Goal: Task Accomplishment & Management: Use online tool/utility

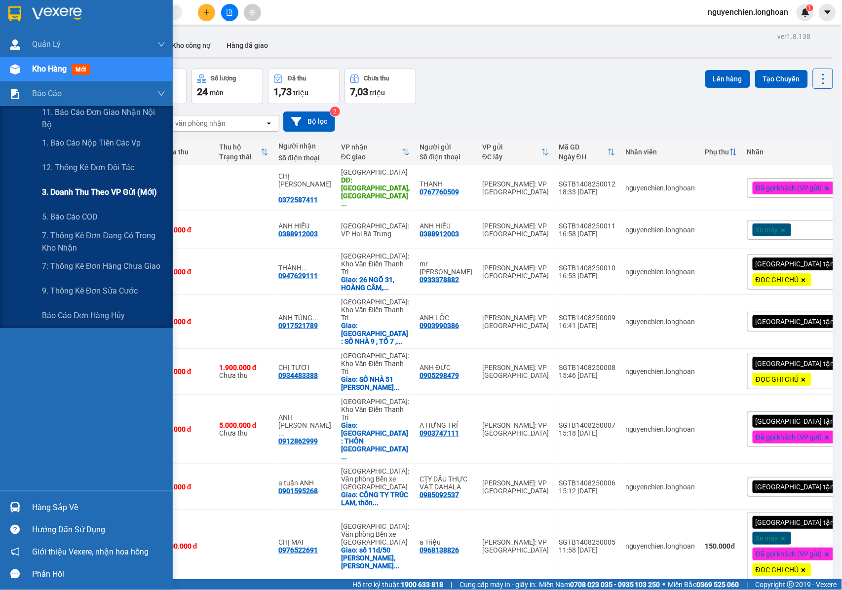
click at [75, 188] on span "3. Doanh Thu theo VP Gửi (mới)" at bounding box center [99, 192] width 115 height 12
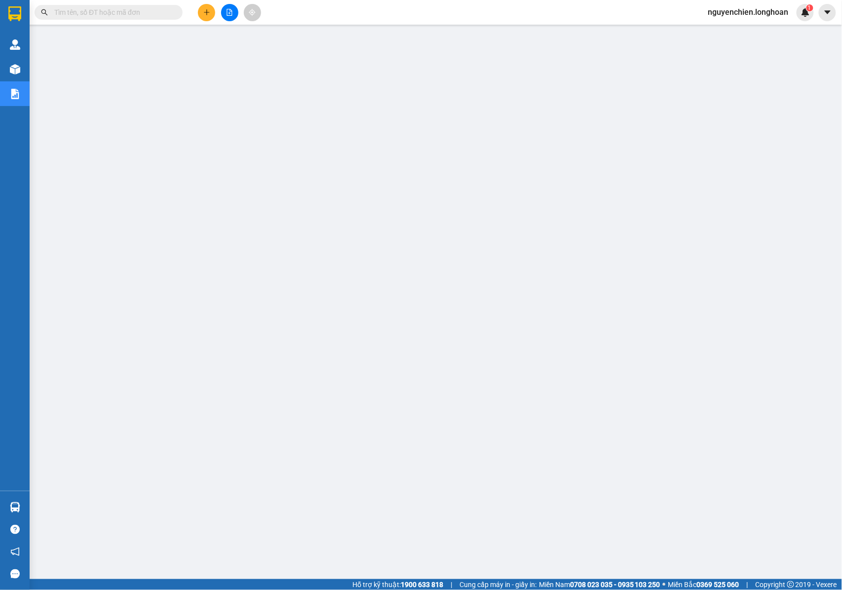
click at [227, 12] on icon "file-add" at bounding box center [229, 12] width 5 height 7
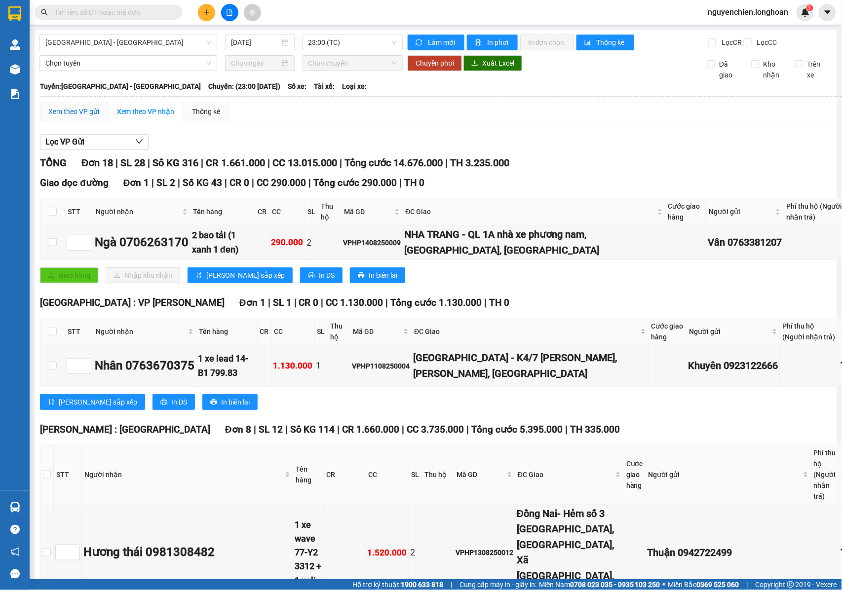
click at [79, 117] on div "Xem theo VP gửi" at bounding box center [73, 111] width 51 height 11
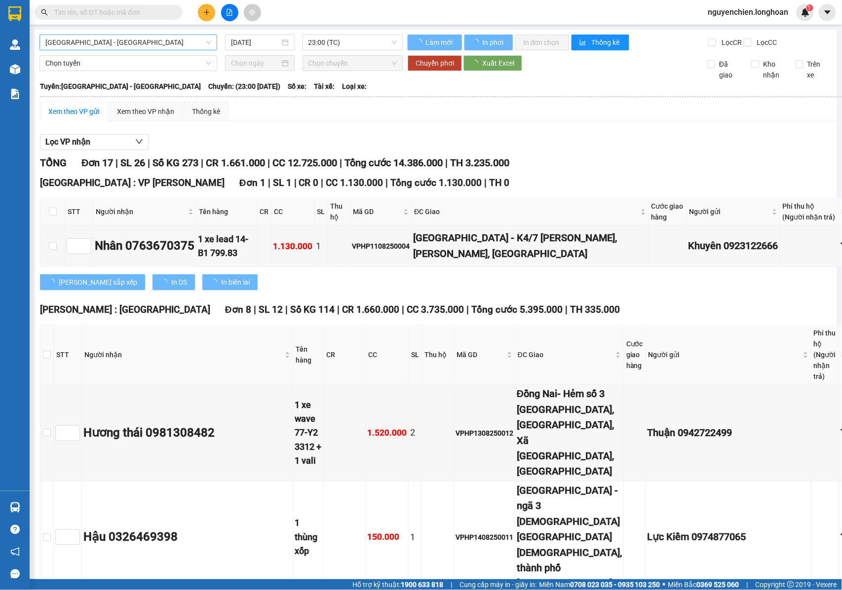
click at [147, 40] on span "[GEOGRAPHIC_DATA] - [GEOGRAPHIC_DATA]" at bounding box center [128, 42] width 166 height 15
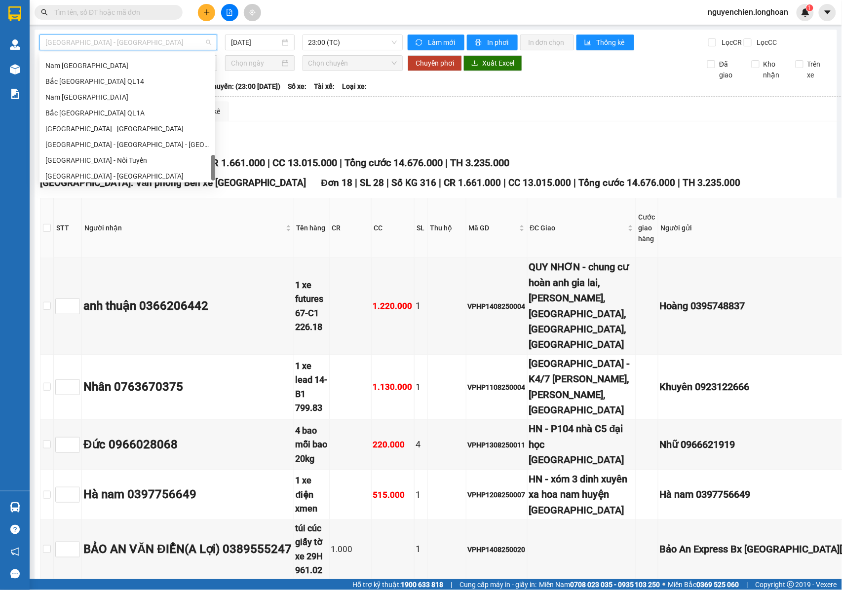
scroll to position [648, 0]
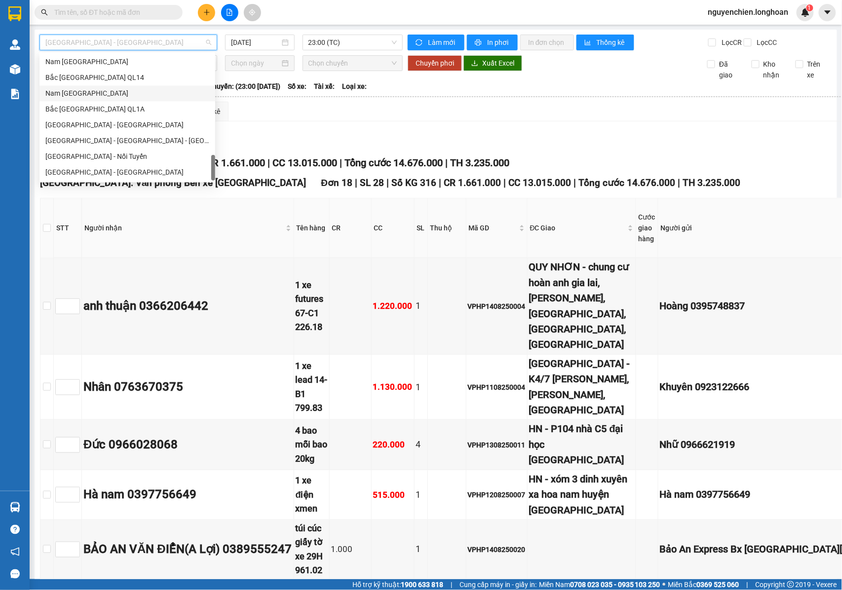
click at [76, 89] on div "Nam [GEOGRAPHIC_DATA]" at bounding box center [127, 93] width 164 height 11
type input "[DATE]"
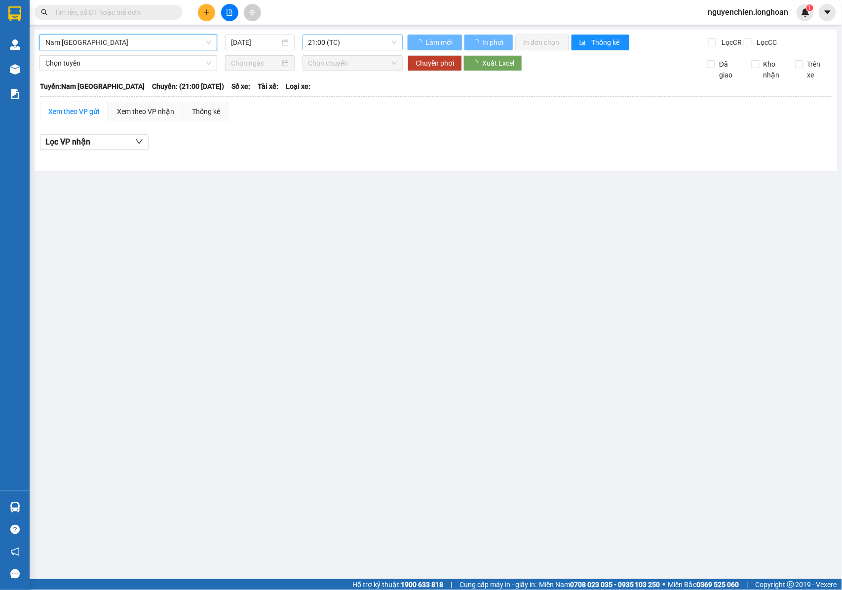
click at [350, 38] on span "21:00 (TC)" at bounding box center [353, 42] width 88 height 15
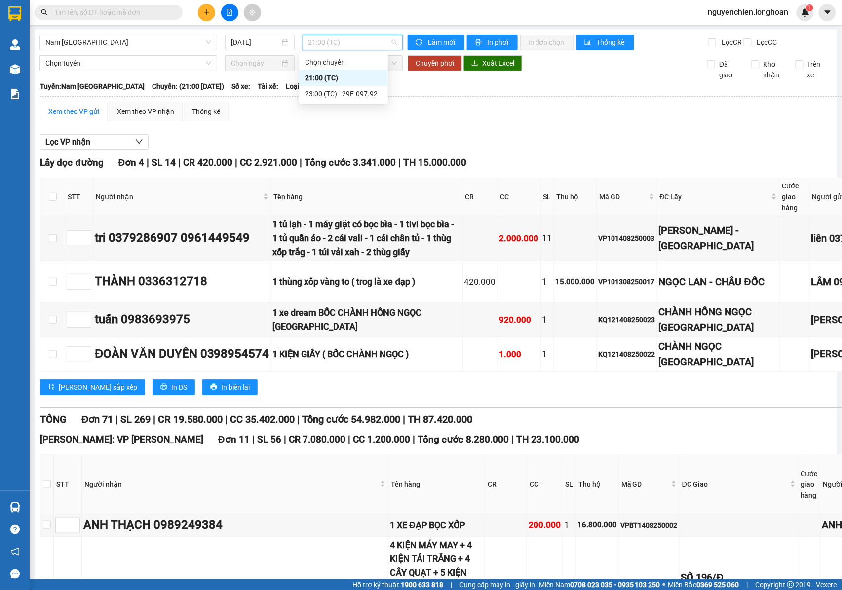
click at [322, 76] on div "21:00 (TC)" at bounding box center [343, 78] width 77 height 11
click at [349, 41] on span "21:00 (TC)" at bounding box center [353, 42] width 88 height 15
click at [337, 85] on div "21:00 (TC)" at bounding box center [343, 78] width 89 height 16
click at [340, 41] on span "21:00 (TC)" at bounding box center [353, 42] width 88 height 15
click at [341, 102] on body "Kết quả tìm kiếm ( 0 ) Bộ lọc No Data nguyenchien.longhoan 1 Quản [PERSON_NAME]…" at bounding box center [421, 295] width 842 height 590
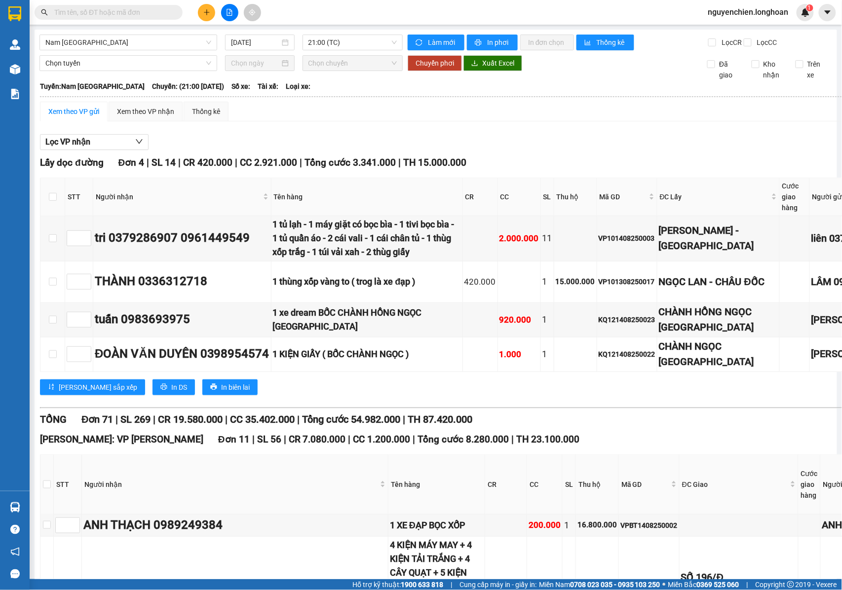
click at [345, 50] on div "Nam [GEOGRAPHIC_DATA] [DATE] 21:00 (TC)" at bounding box center [220, 43] width 363 height 16
click at [349, 41] on span "21:00 (TC)" at bounding box center [353, 42] width 88 height 15
click at [348, 90] on div "23:00 (TC) - 29E-097.92" at bounding box center [343, 93] width 77 height 11
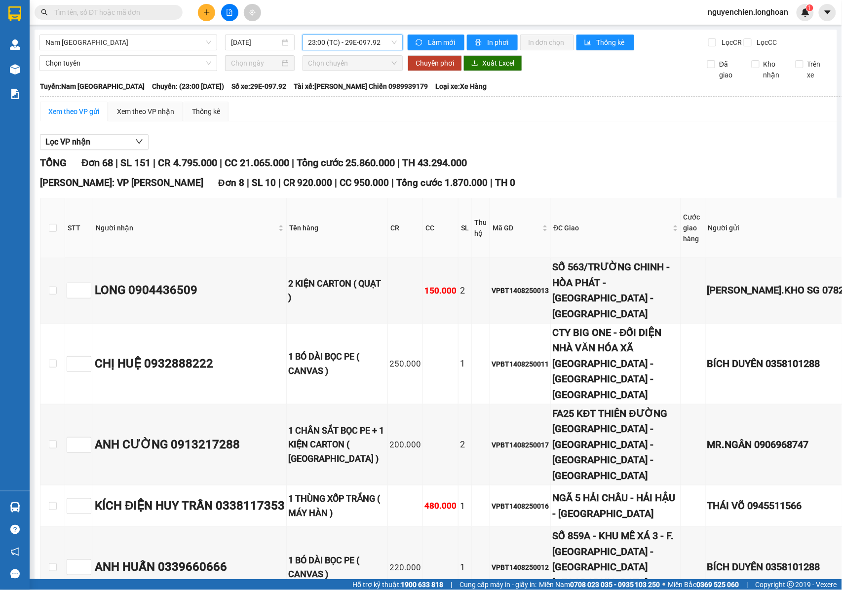
click at [341, 40] on span "23:00 (TC) - 29E-097.92" at bounding box center [353, 42] width 88 height 15
click at [333, 80] on div "21:00 (TC)" at bounding box center [343, 78] width 77 height 11
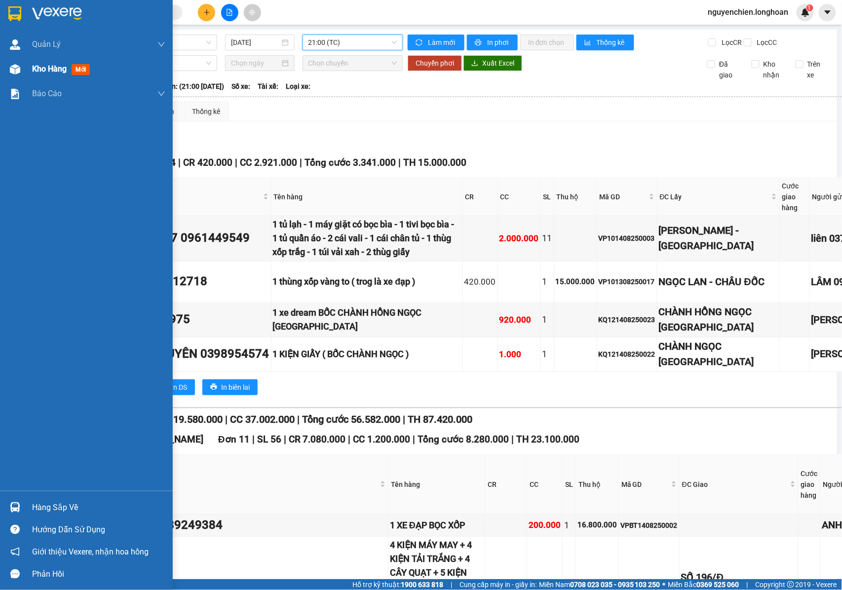
click at [10, 67] on img at bounding box center [15, 69] width 10 height 10
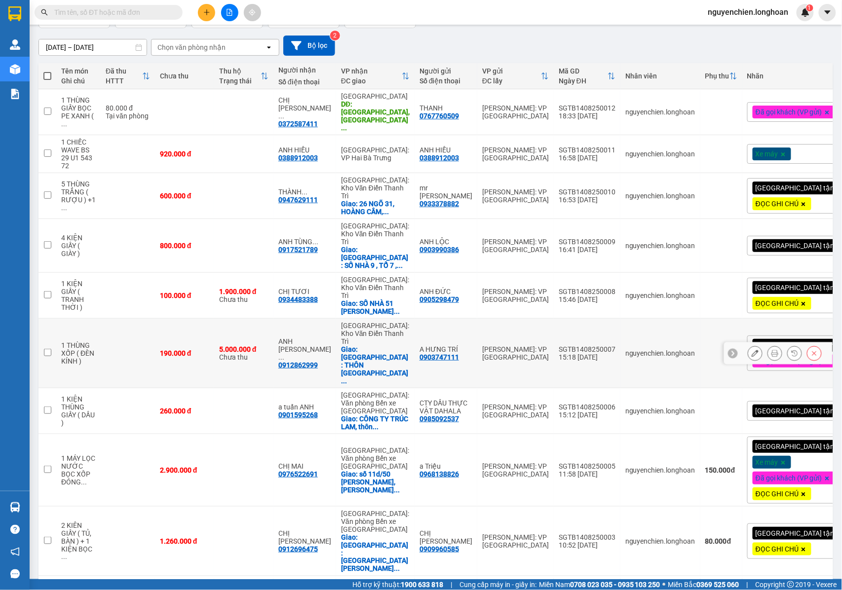
scroll to position [82, 0]
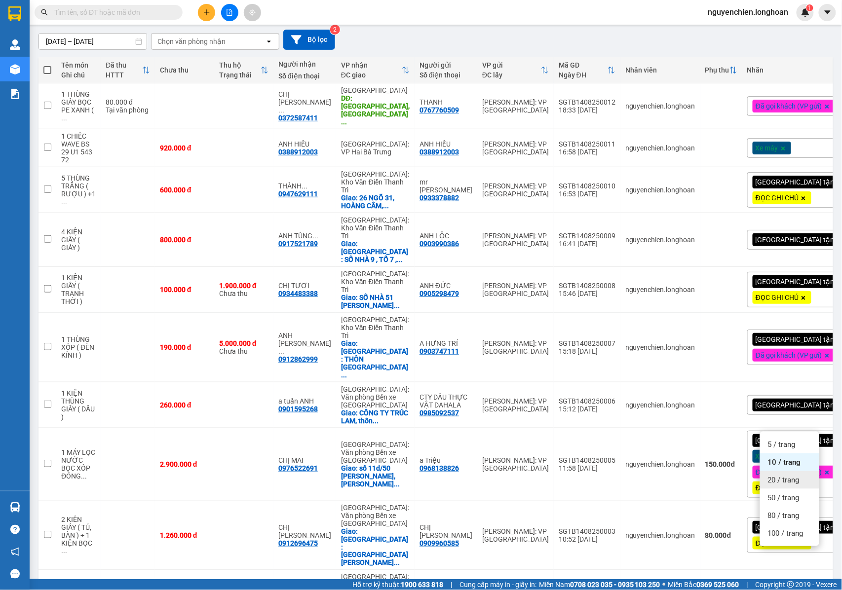
click at [775, 475] on span "20 / trang" at bounding box center [784, 480] width 32 height 10
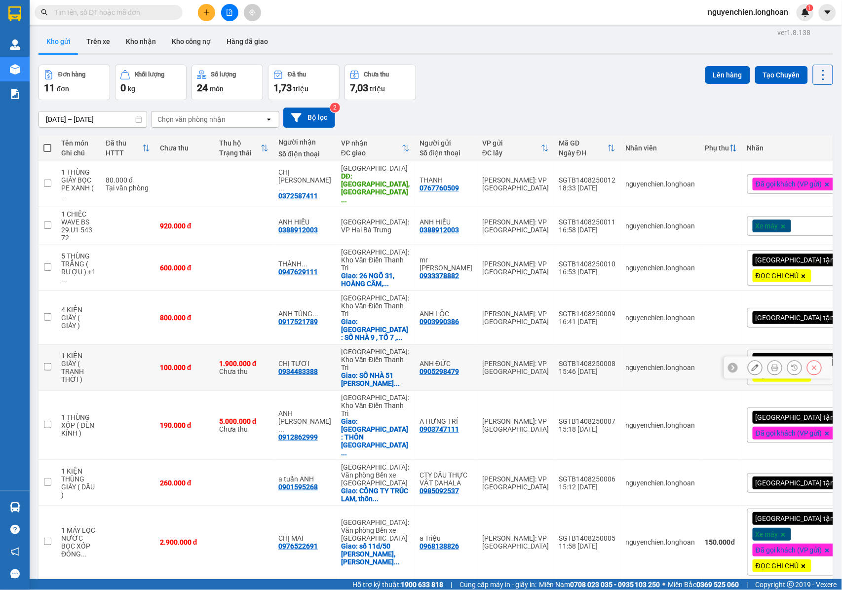
scroll to position [0, 0]
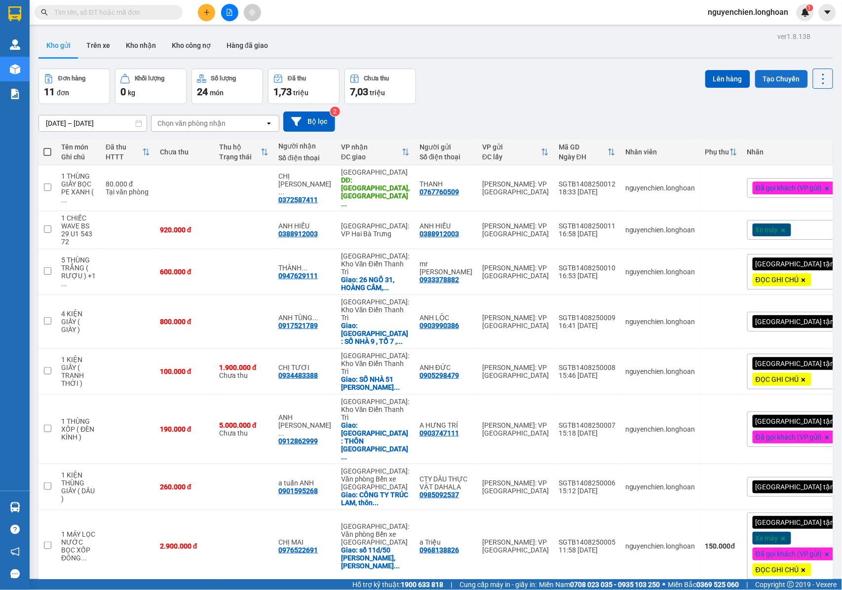
click at [756, 74] on button "Tạo Chuyến" at bounding box center [781, 79] width 53 height 18
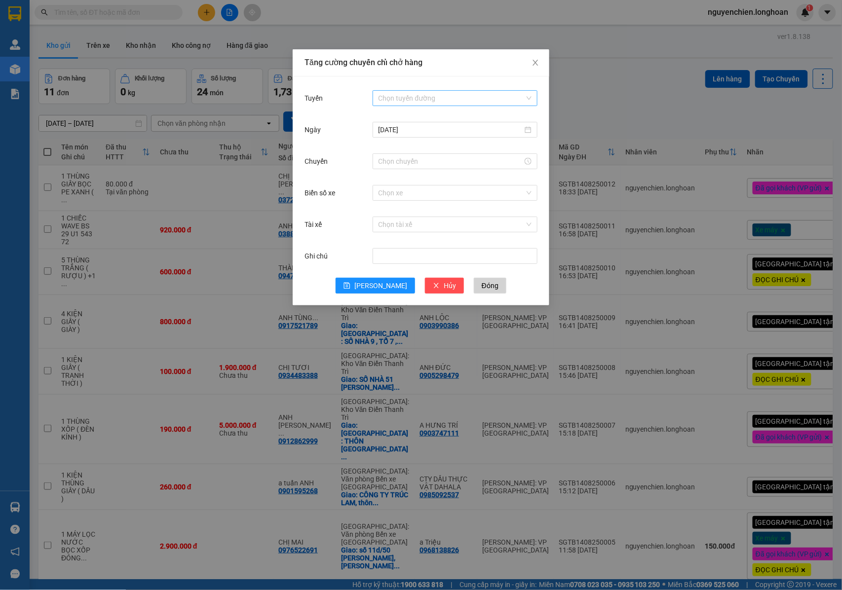
click at [417, 92] on input "Tuyến" at bounding box center [452, 98] width 146 height 15
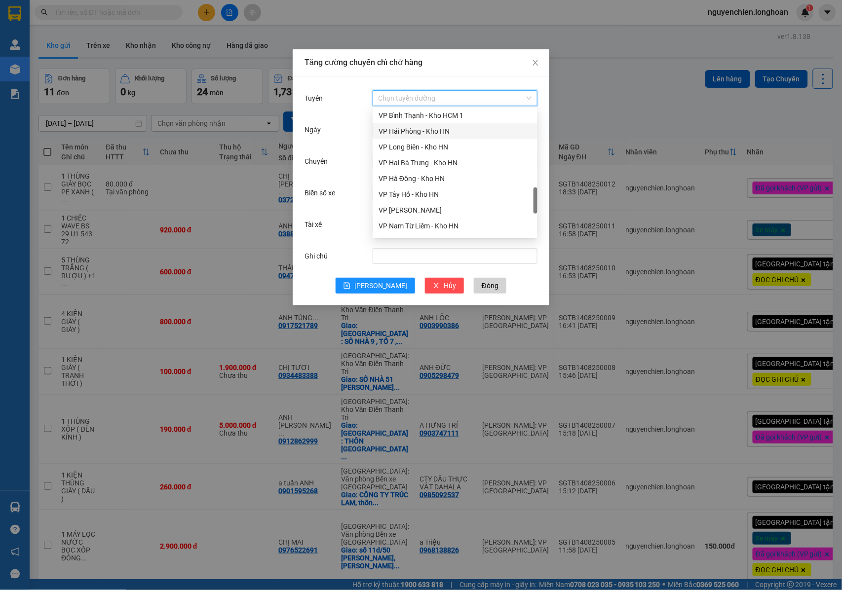
scroll to position [395, 0]
click at [407, 166] on div "VP Tân Bình - Kho HCM 1" at bounding box center [455, 165] width 153 height 11
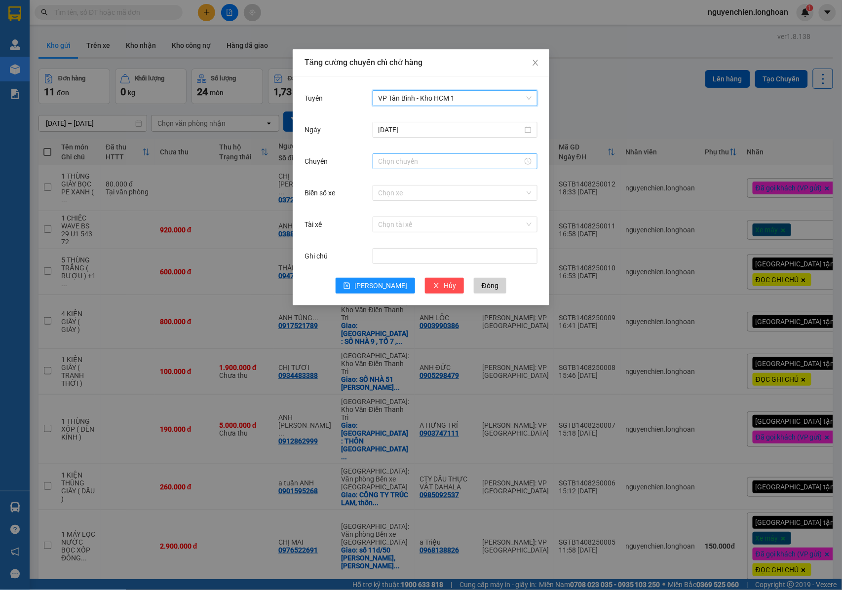
click at [404, 158] on input "Chuyến" at bounding box center [451, 161] width 144 height 11
drag, startPoint x: 382, startPoint y: 222, endPoint x: 411, endPoint y: 211, distance: 30.9
click at [383, 221] on div "22" at bounding box center [387, 222] width 28 height 14
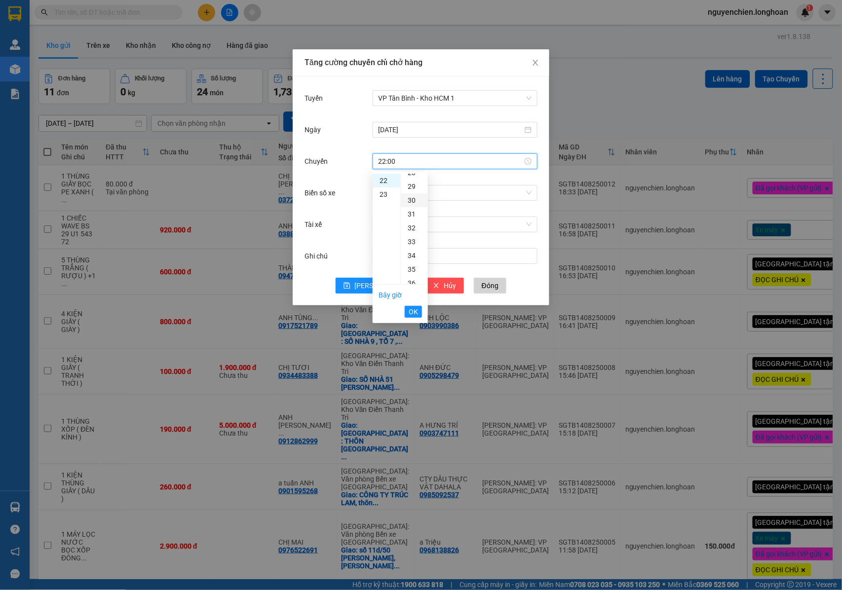
click at [411, 197] on div "30" at bounding box center [414, 201] width 27 height 14
type input "22:30"
click at [416, 315] on span "OK" at bounding box center [413, 312] width 9 height 11
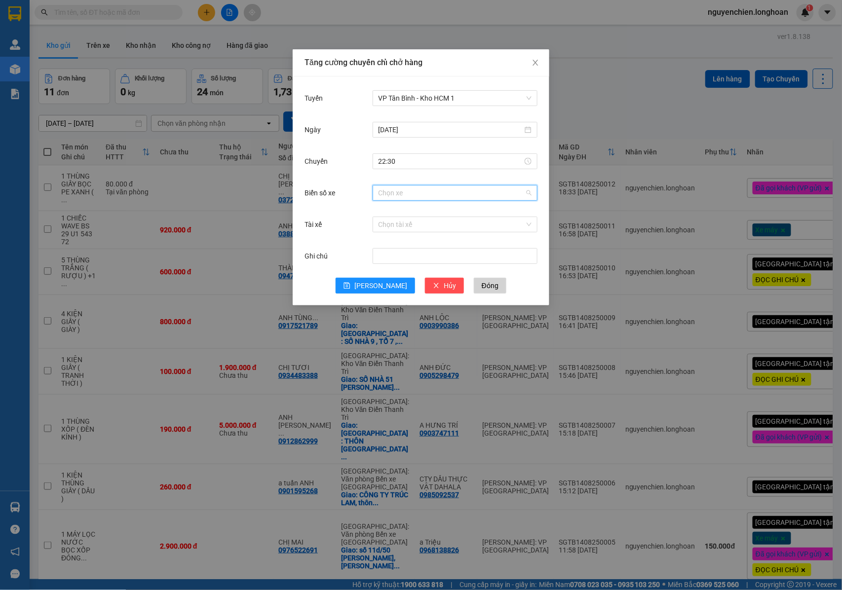
click at [403, 192] on input "Biển số xe" at bounding box center [452, 193] width 146 height 15
type input "023"
click at [432, 230] on input "Tài xế" at bounding box center [452, 224] width 146 height 15
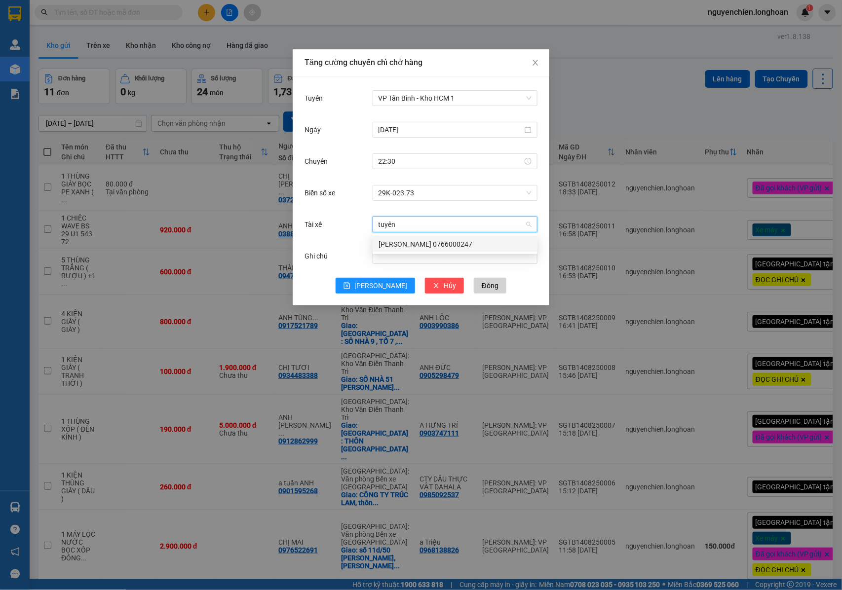
type input "tuyến"
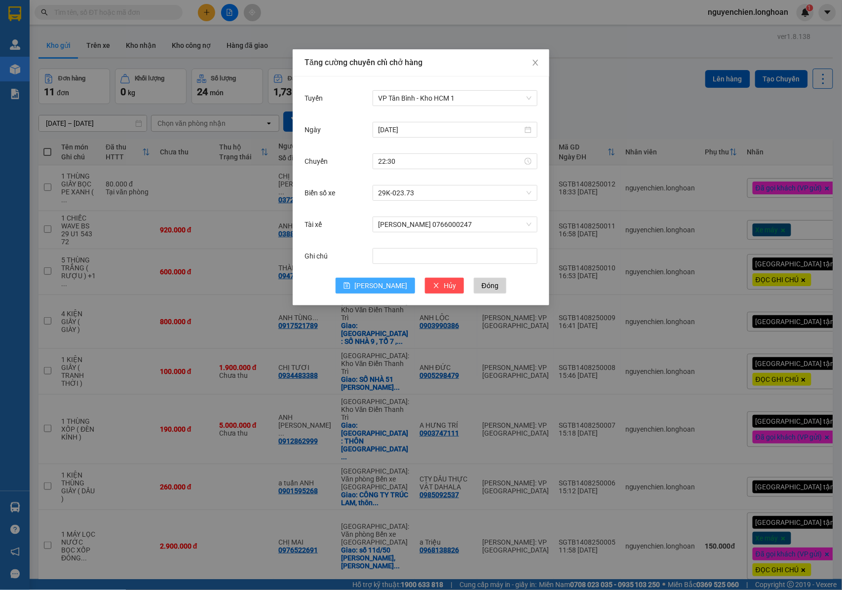
click at [372, 289] on button "[PERSON_NAME]" at bounding box center [375, 286] width 79 height 16
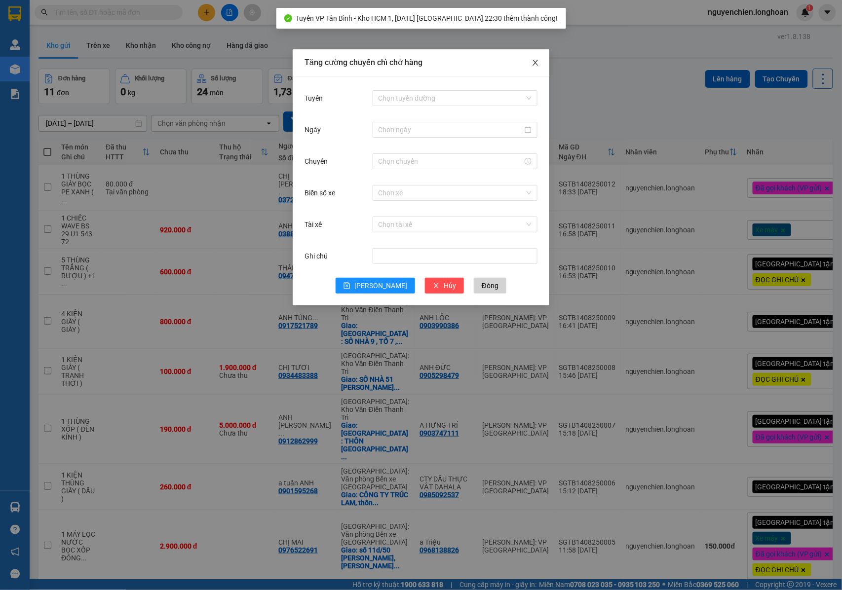
click at [535, 62] on icon "close" at bounding box center [535, 63] width 5 height 6
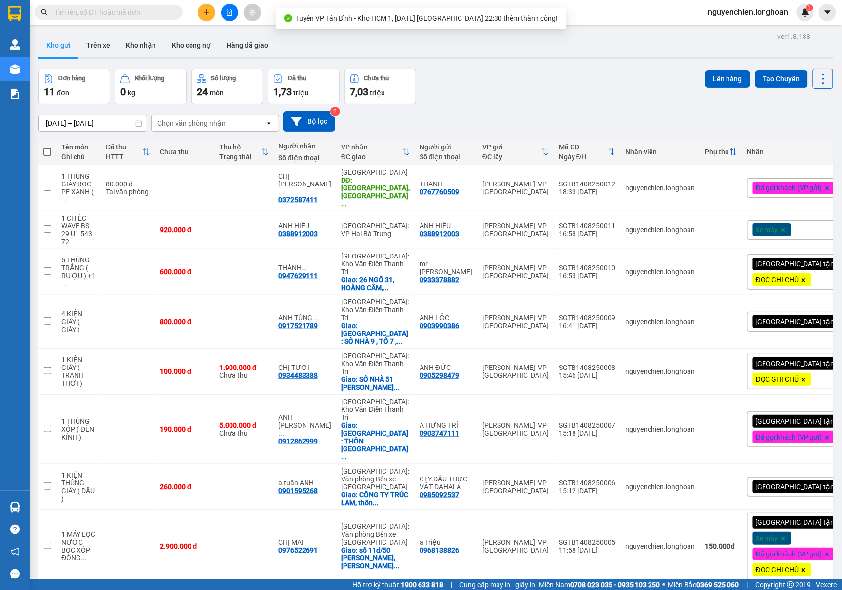
click at [50, 152] on span at bounding box center [47, 152] width 8 height 8
click at [47, 147] on input "checkbox" at bounding box center [47, 147] width 0 height 0
checkbox input "true"
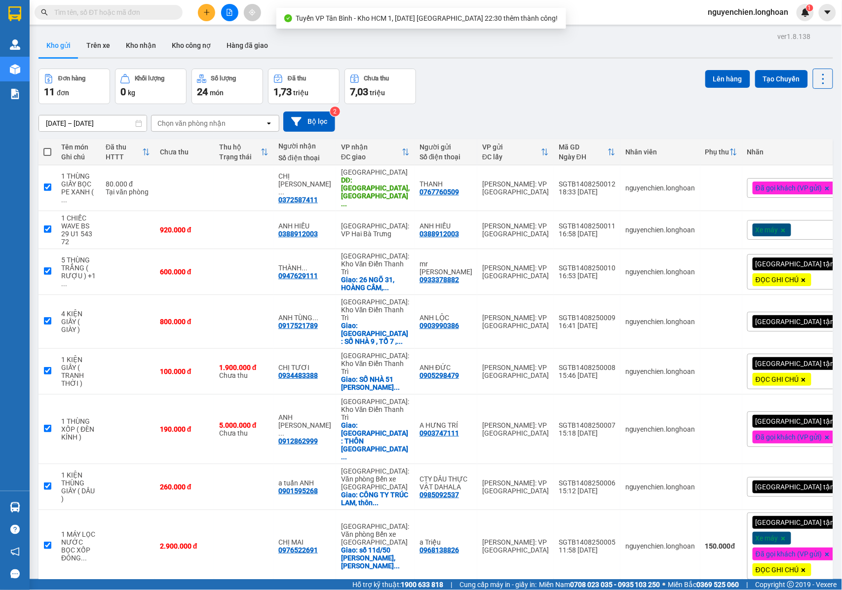
checkbox input "true"
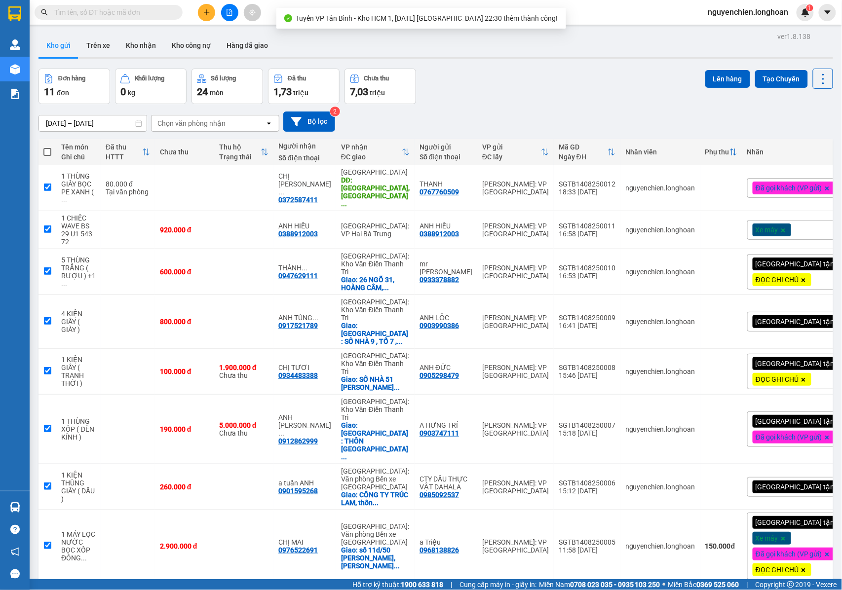
checkbox input "true"
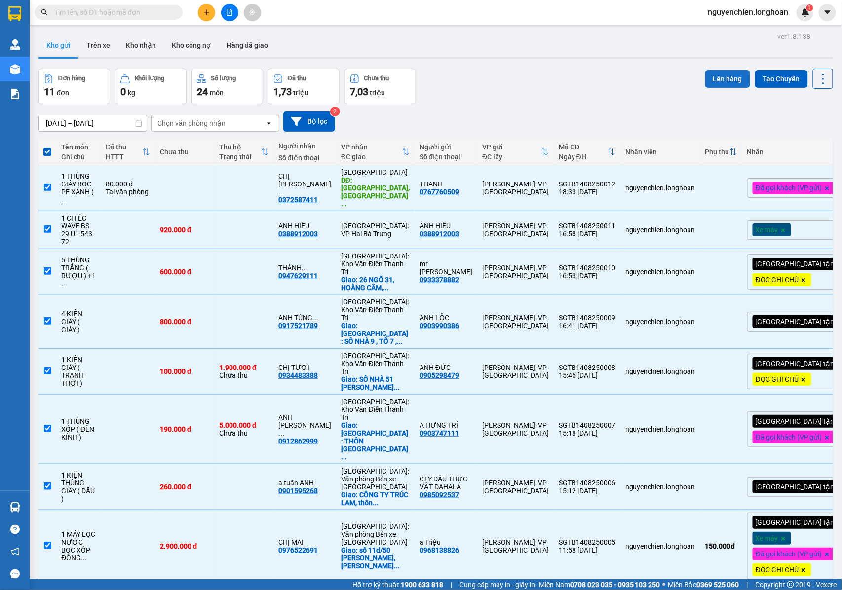
click at [708, 79] on button "Lên hàng" at bounding box center [727, 79] width 45 height 18
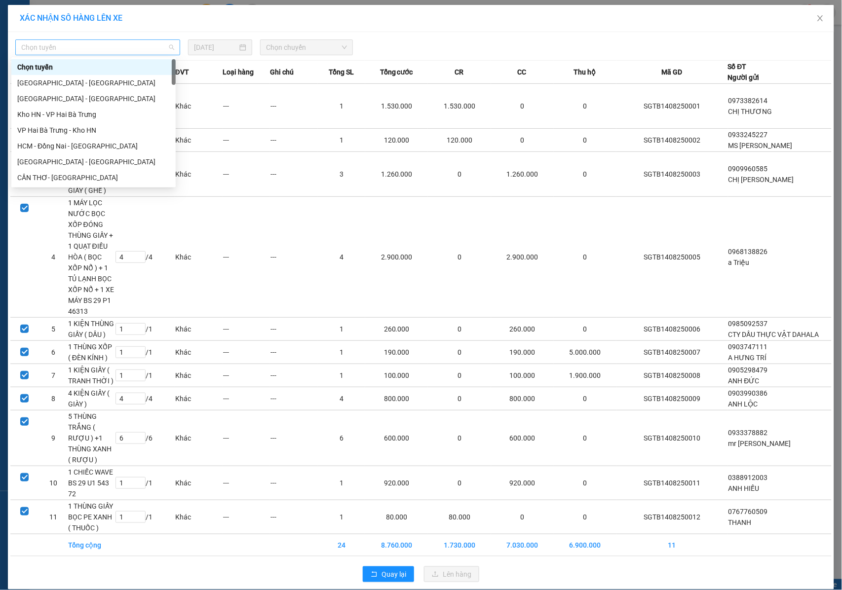
click at [102, 42] on span "Chọn tuyến" at bounding box center [97, 47] width 153 height 15
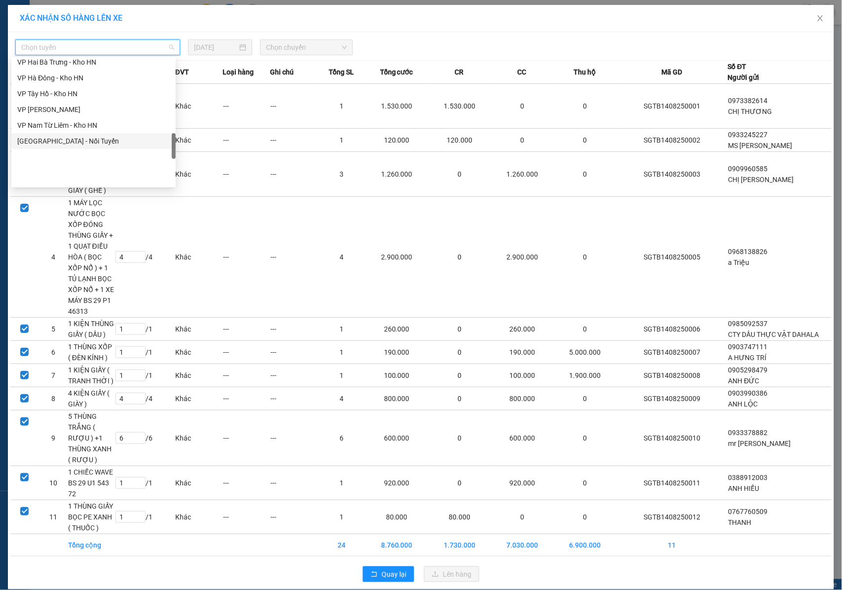
scroll to position [461, 0]
click at [55, 66] on div "VP Tân Bình - Kho HCM 1" at bounding box center [93, 64] width 153 height 11
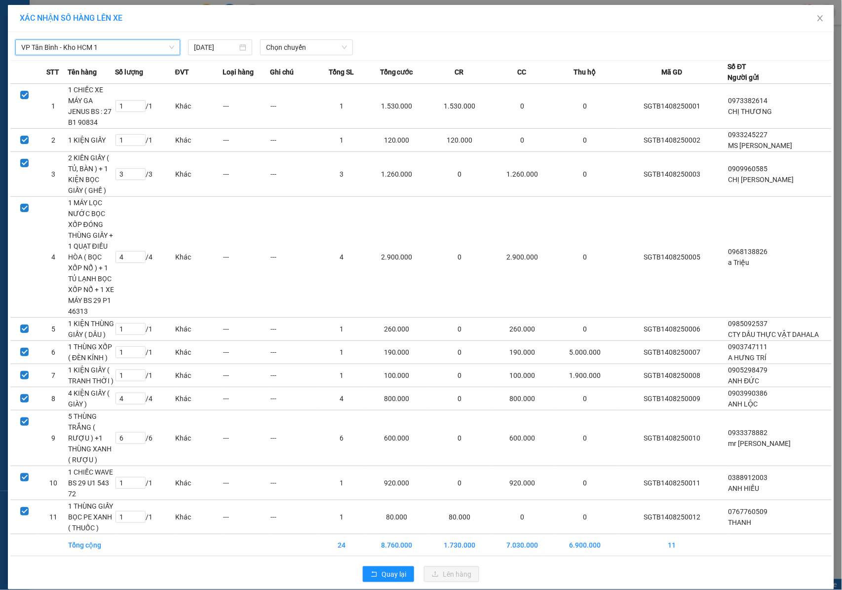
click at [308, 38] on div "VP Tân Bình - Kho HCM 1 VP Tân Bình - Kho HCM 1 [DATE] Chọn chuyến" at bounding box center [420, 45] width 821 height 21
click at [308, 47] on span "Chọn chuyến" at bounding box center [306, 47] width 81 height 15
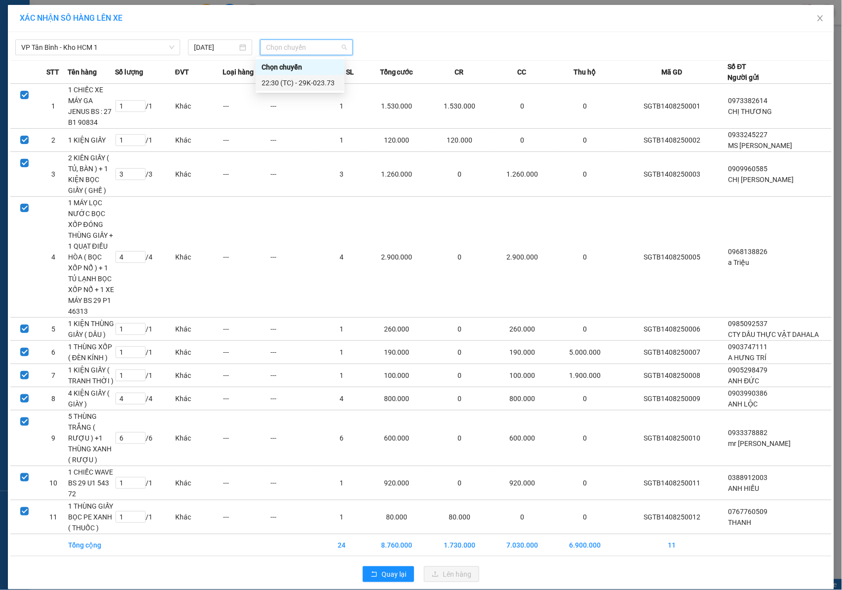
click at [299, 85] on div "22:30 (TC) - 29K-023.73" at bounding box center [300, 83] width 77 height 11
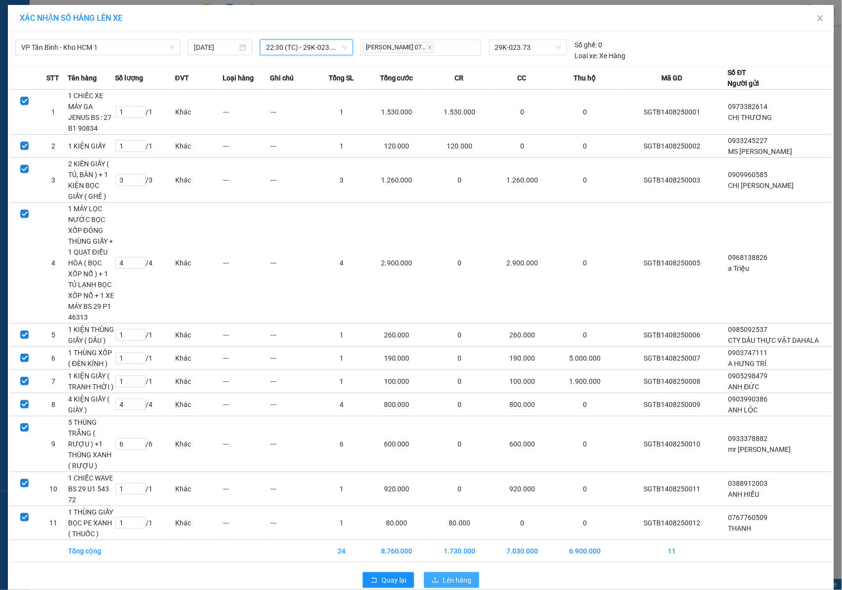
click at [447, 575] on span "Lên hàng" at bounding box center [457, 580] width 29 height 11
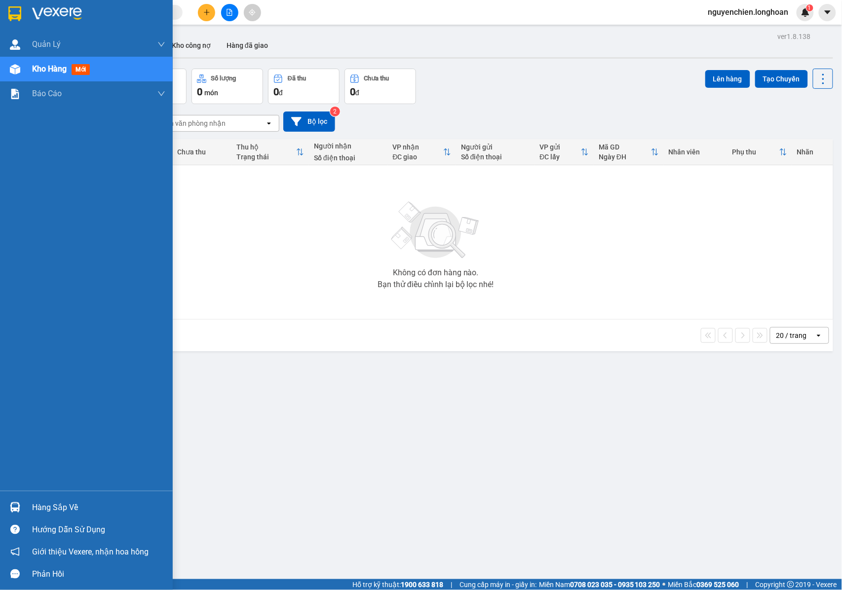
drag, startPoint x: 12, startPoint y: 68, endPoint x: 44, endPoint y: 73, distance: 32.5
click at [13, 69] on img at bounding box center [15, 69] width 10 height 10
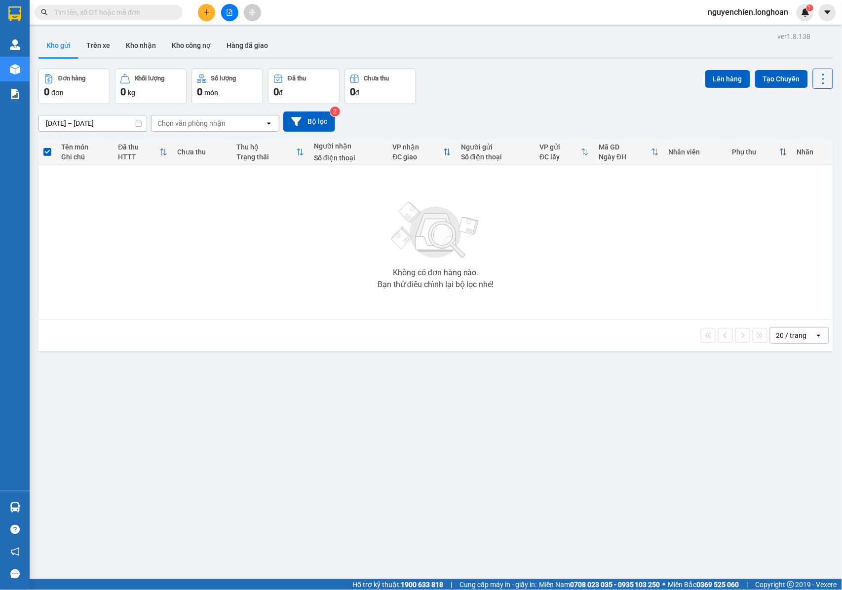
click at [227, 18] on button at bounding box center [229, 12] width 17 height 17
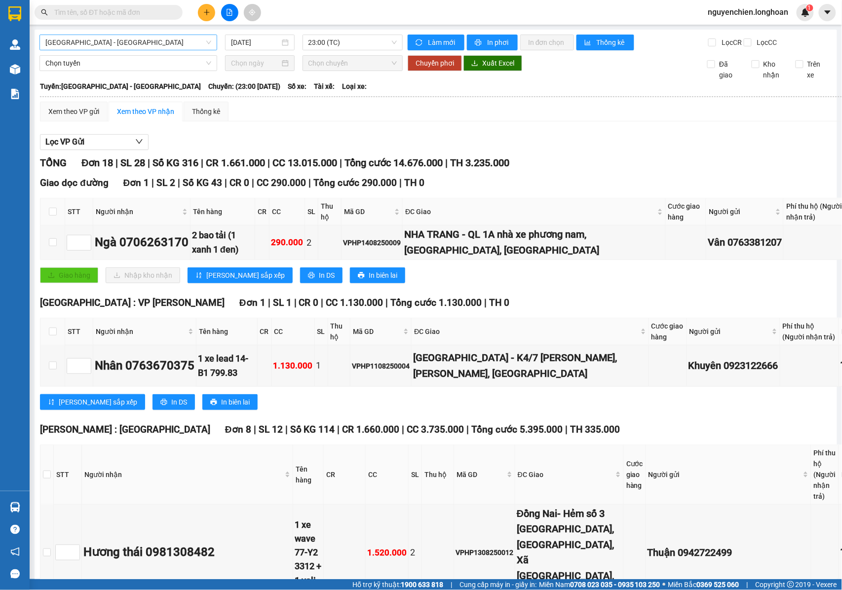
click at [151, 38] on span "[GEOGRAPHIC_DATA] - [GEOGRAPHIC_DATA]" at bounding box center [128, 42] width 166 height 15
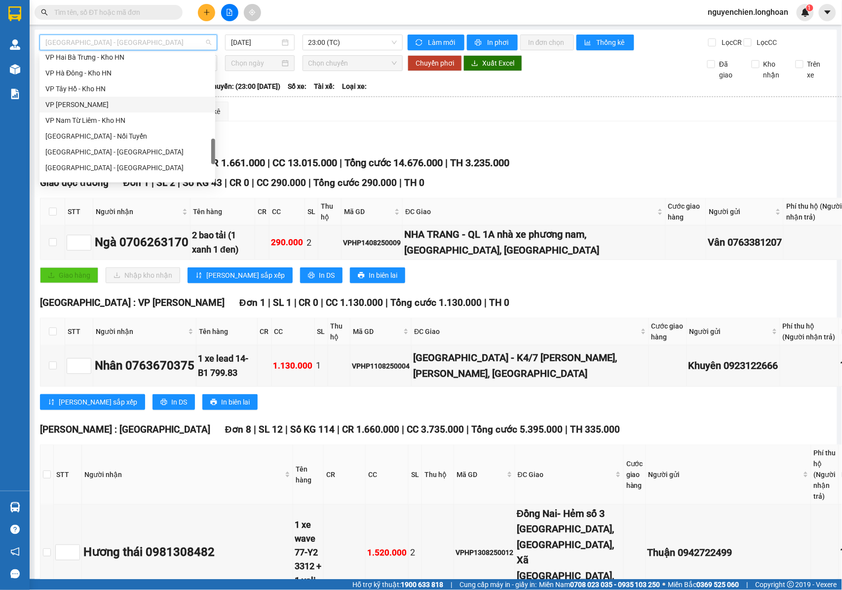
scroll to position [395, 0]
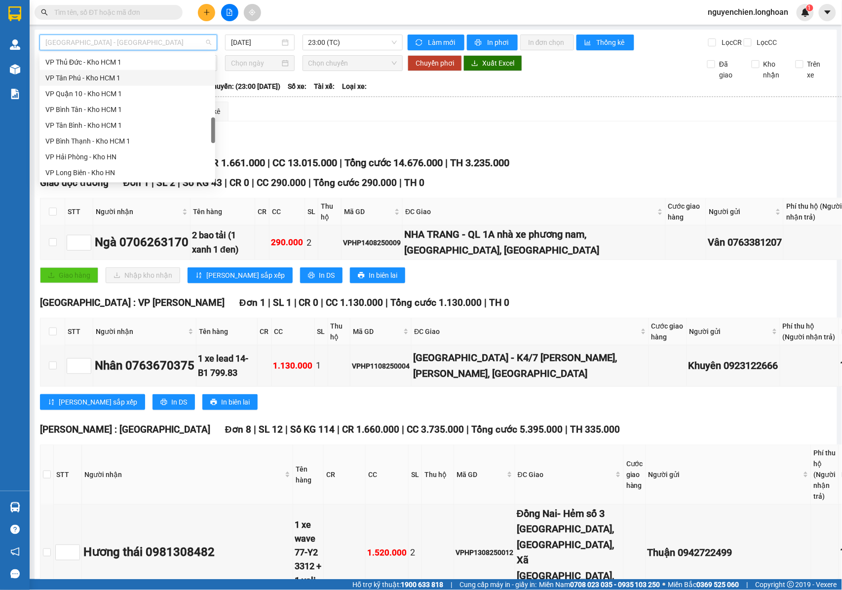
click at [84, 79] on div "VP Tân Phú - Kho HCM 1" at bounding box center [127, 78] width 164 height 11
type input "[DATE]"
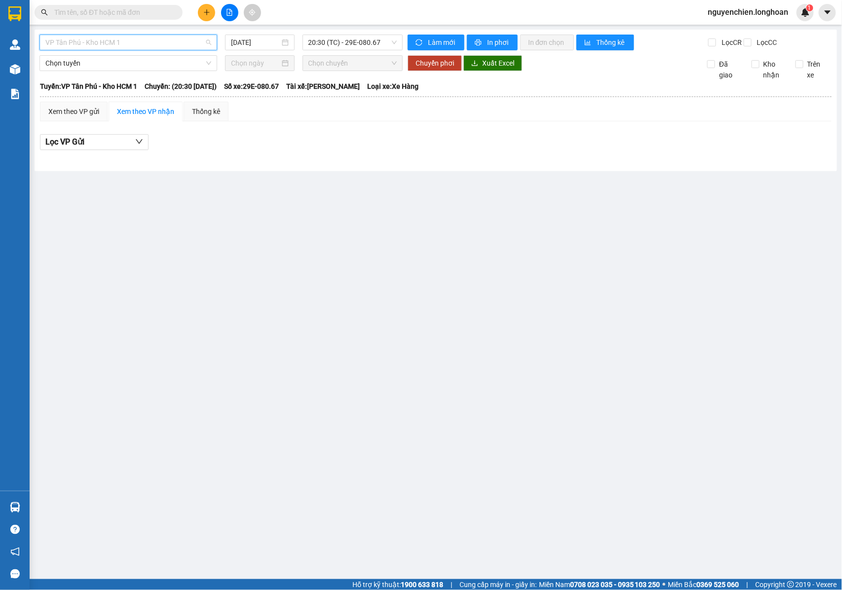
click at [170, 40] on span "VP Tân Phú - Kho HCM 1" at bounding box center [128, 42] width 166 height 15
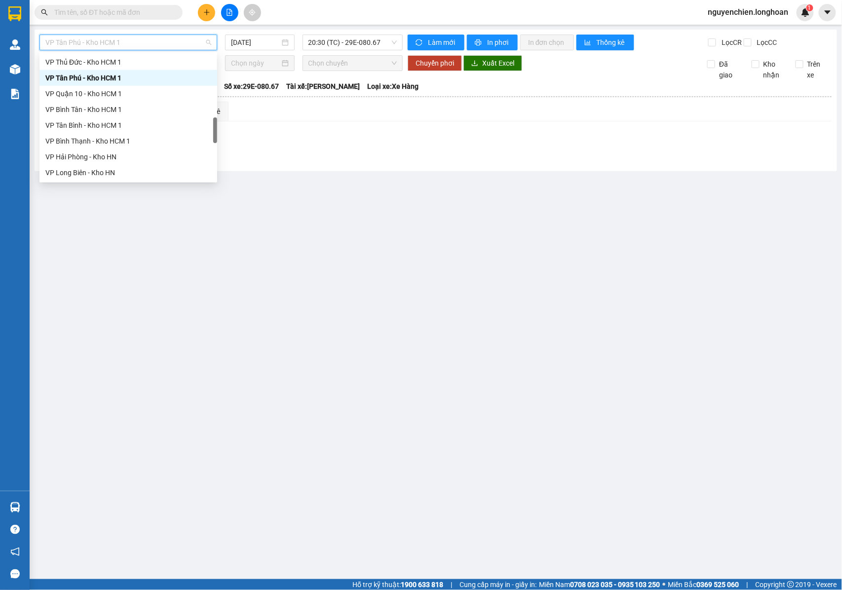
click at [260, 161] on div at bounding box center [436, 157] width 792 height 5
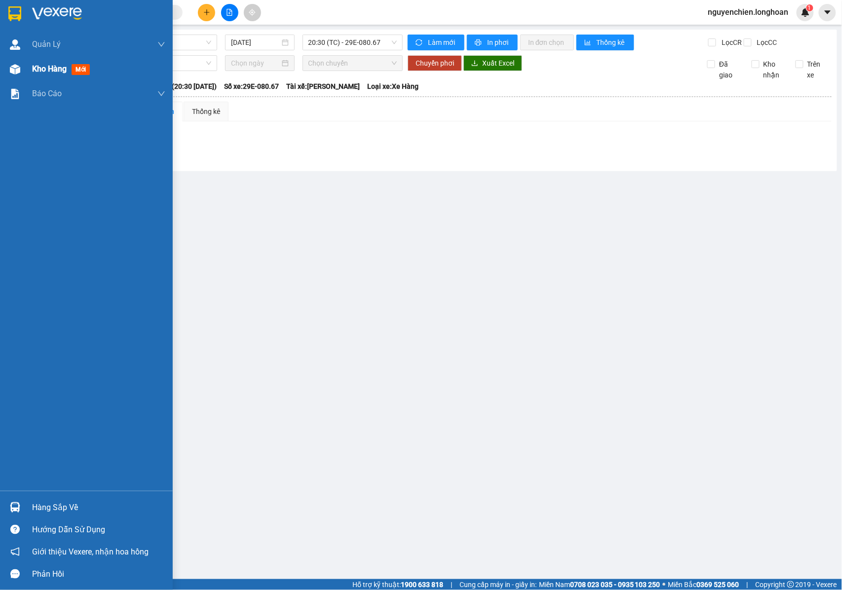
click at [20, 72] on div at bounding box center [14, 69] width 17 height 17
